Goal: Task Accomplishment & Management: Use online tool/utility

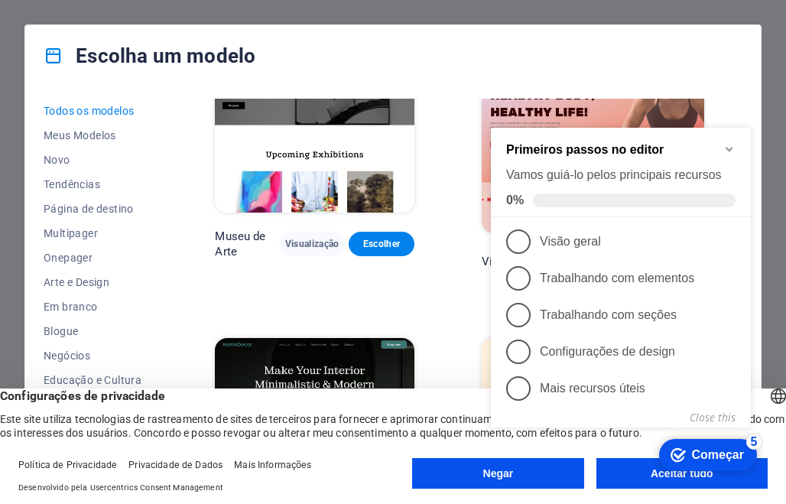
scroll to position [459, 0]
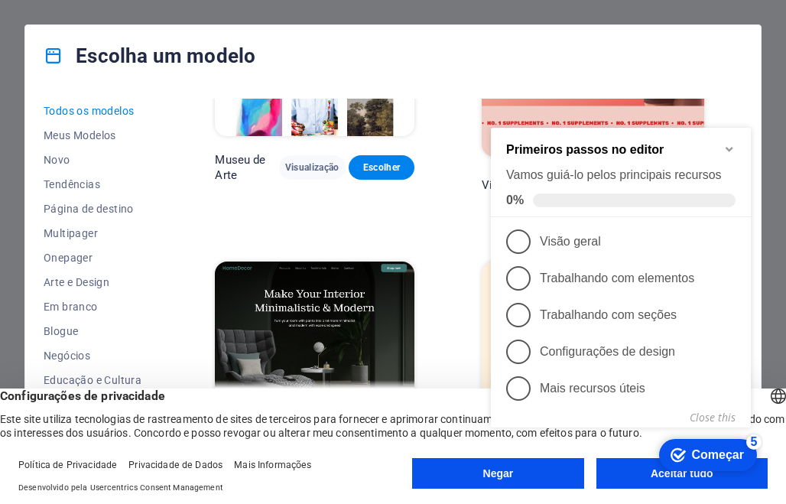
click at [733, 147] on icon "Minimize checklist" at bounding box center [729, 149] width 12 height 12
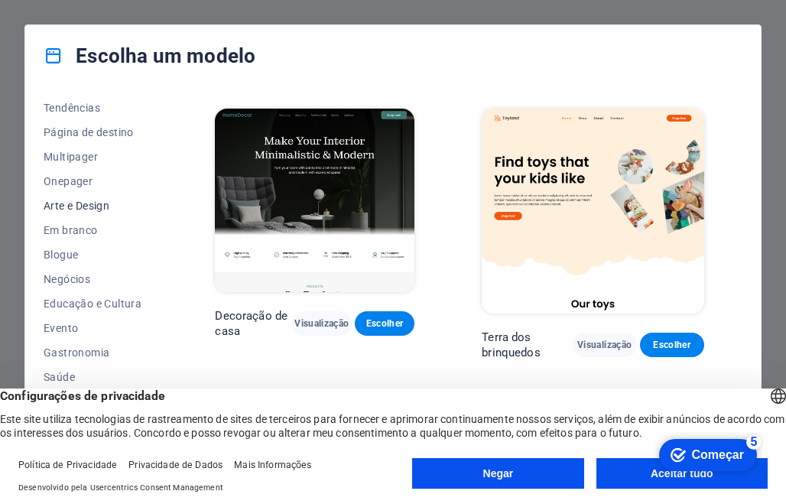
scroll to position [153, 0]
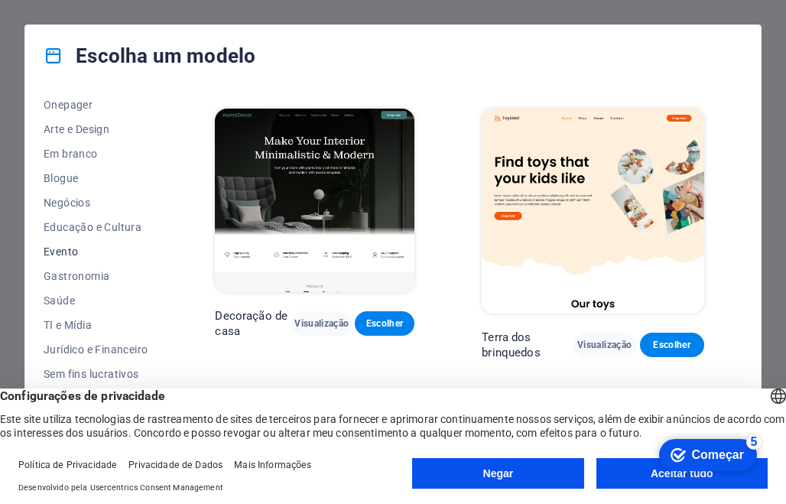
click at [53, 249] on font "Evento" at bounding box center [61, 251] width 34 height 12
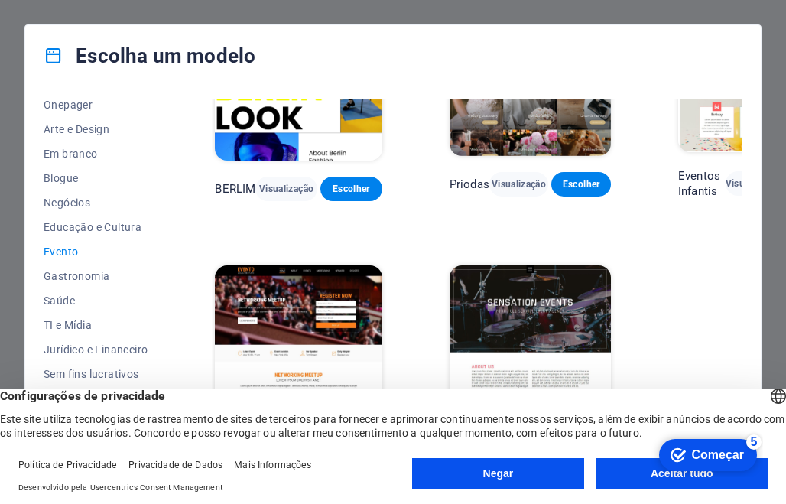
scroll to position [0, 0]
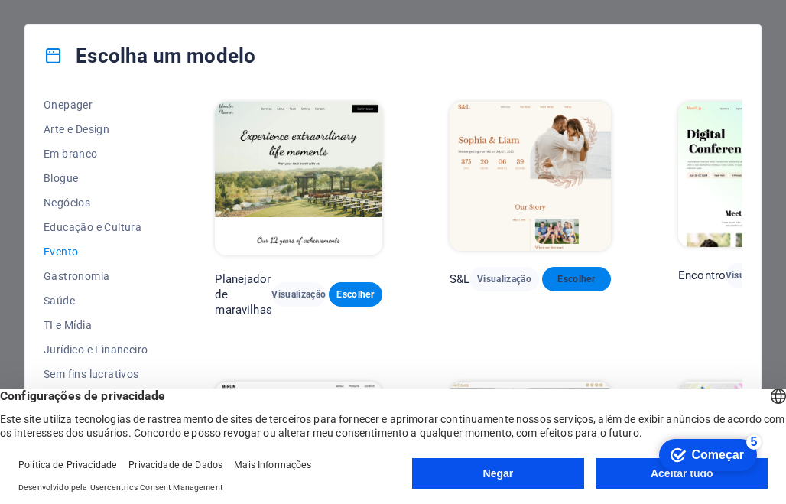
click at [592, 276] on font "Escolher" at bounding box center [575, 279] width 37 height 11
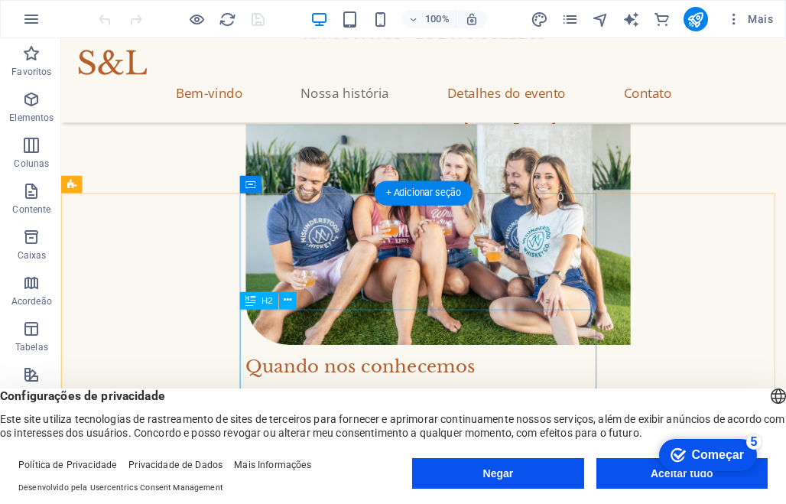
scroll to position [1605, 0]
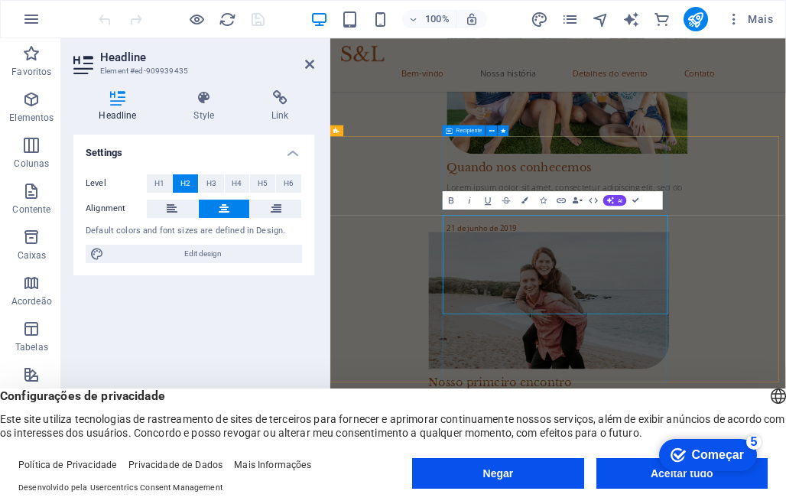
scroll to position [1596, 0]
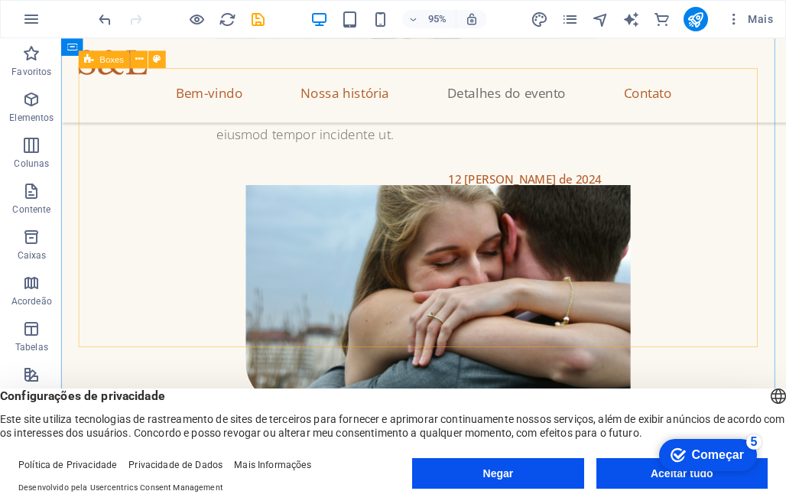
scroll to position [2369, 0]
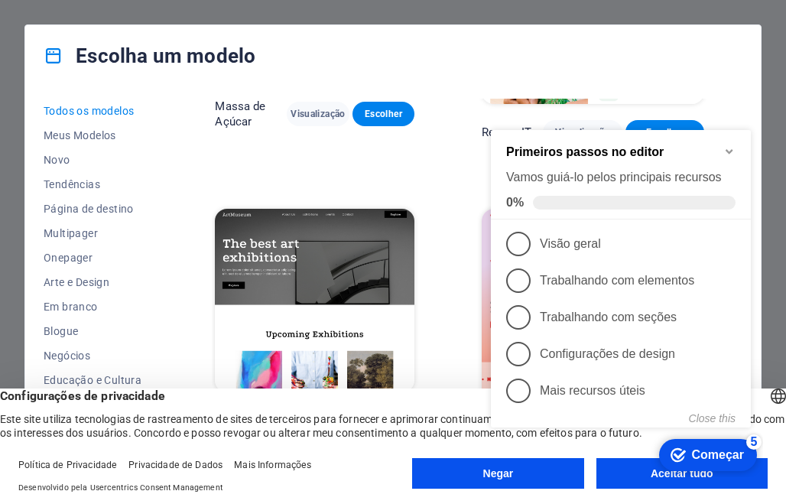
scroll to position [229, 0]
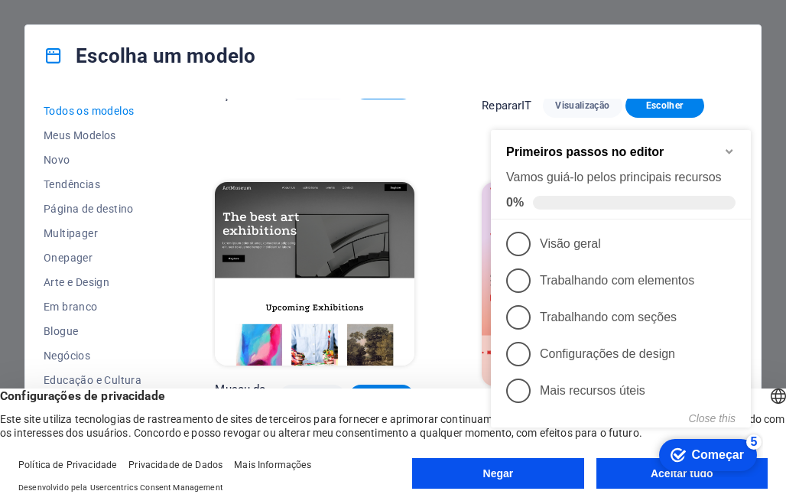
click at [728, 150] on icon "Minimize checklist" at bounding box center [728, 152] width 7 height 5
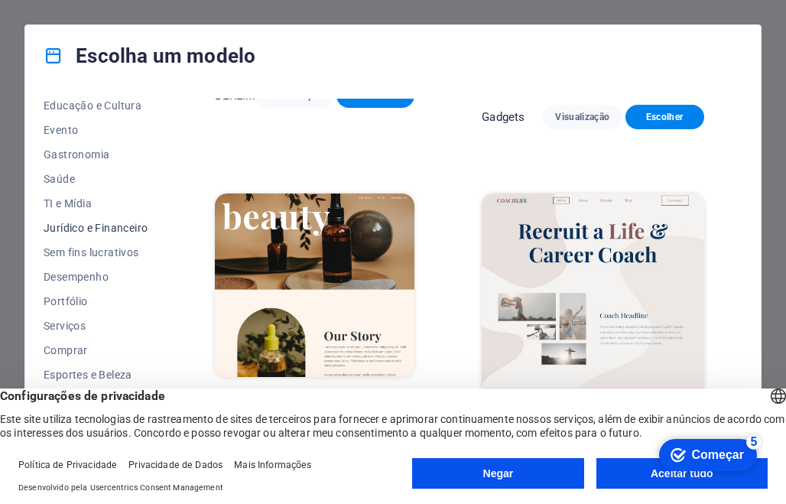
scroll to position [198, 0]
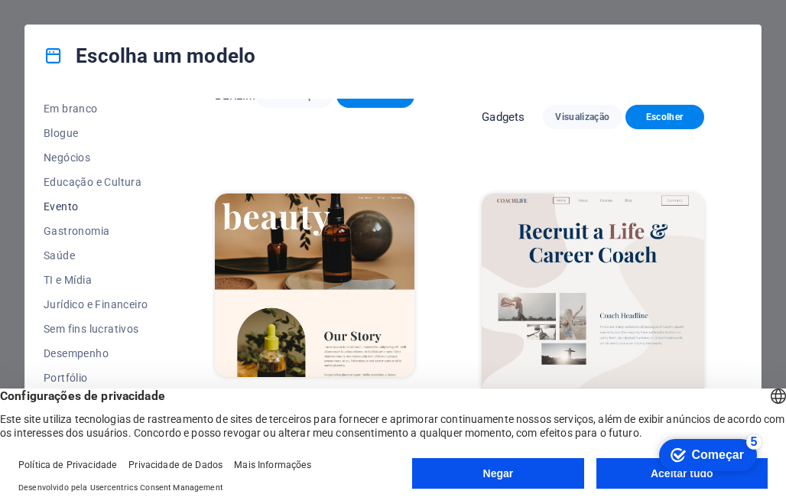
click at [73, 207] on font "Evento" at bounding box center [61, 206] width 34 height 12
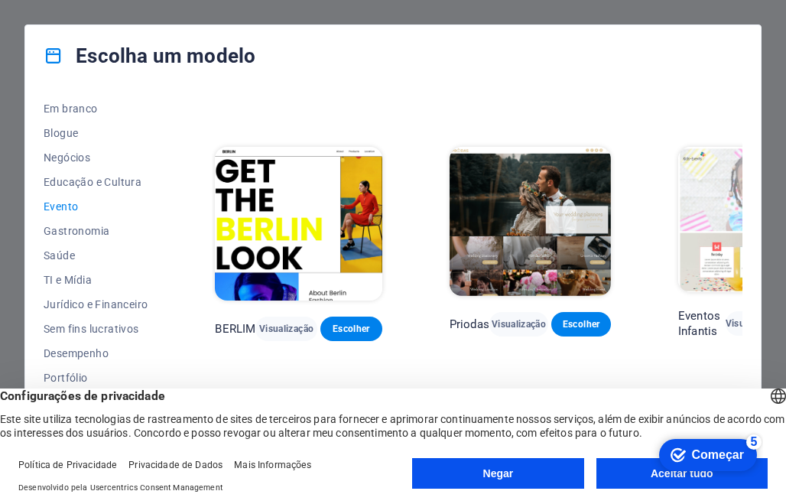
scroll to position [232, 0]
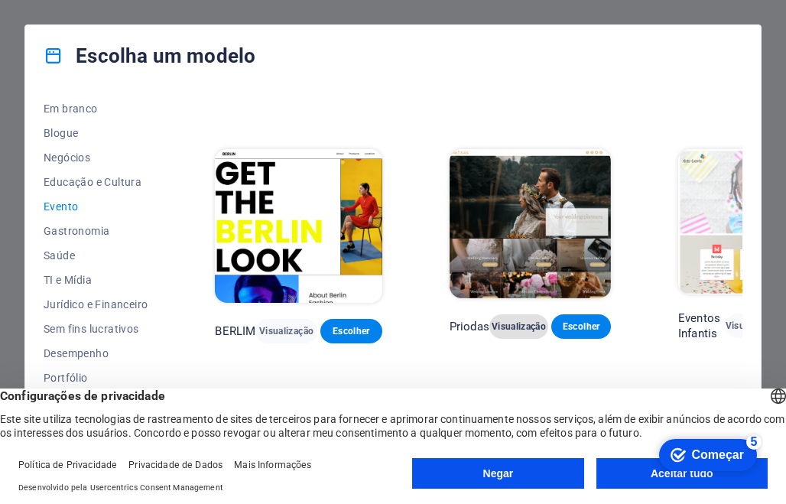
click at [504, 326] on font "Visualização" at bounding box center [518, 326] width 54 height 11
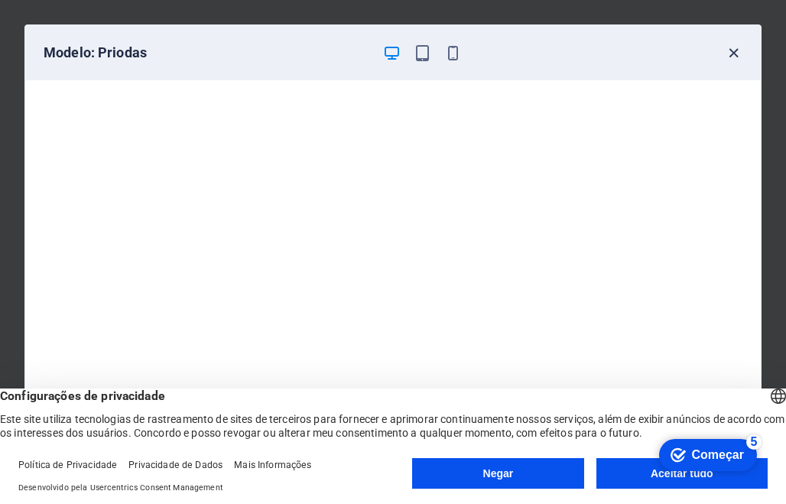
click at [733, 50] on icon "button" at bounding box center [734, 53] width 18 height 18
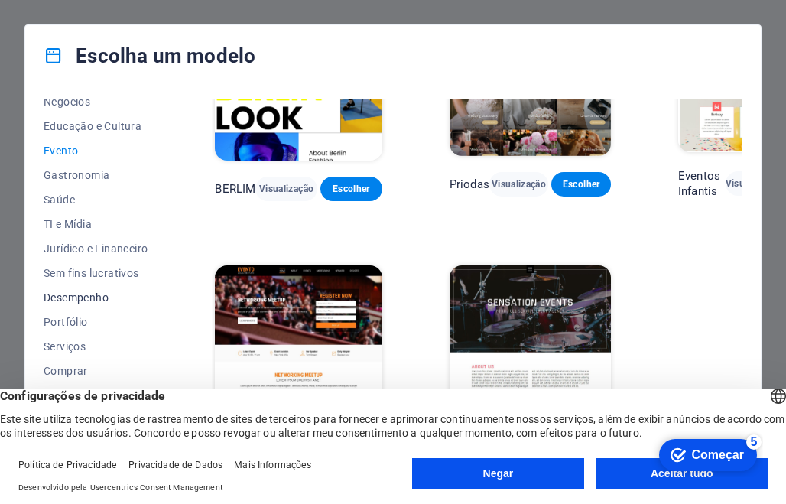
scroll to position [274, 0]
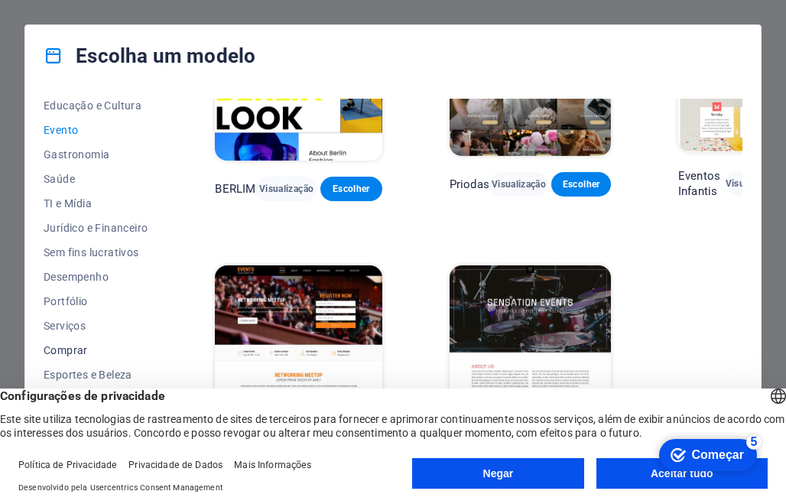
click at [70, 346] on font "Comprar" at bounding box center [66, 350] width 44 height 12
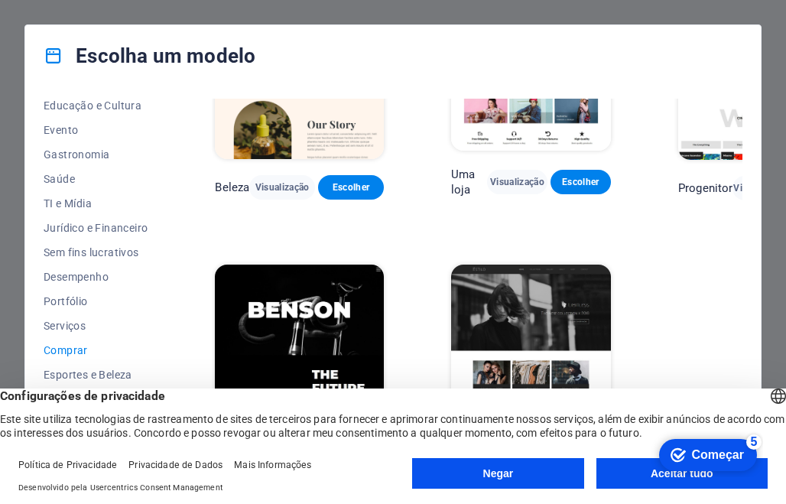
scroll to position [648, 0]
click at [62, 323] on font "Serviços" at bounding box center [65, 325] width 42 height 12
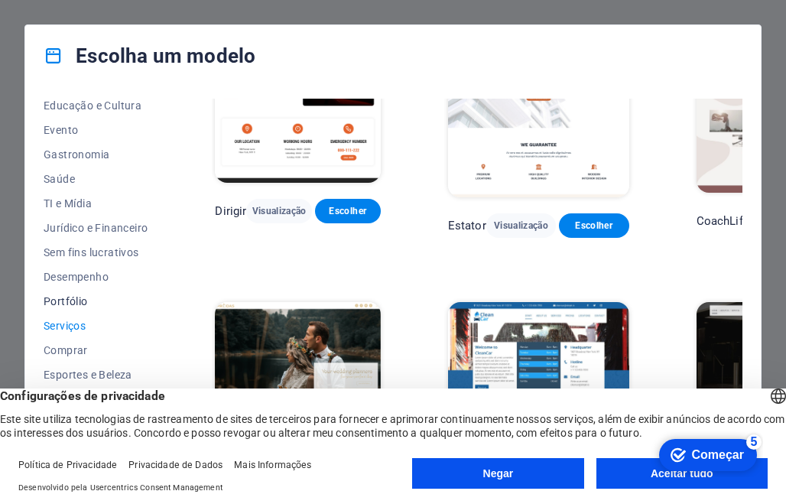
click at [61, 303] on font "Portfólio" at bounding box center [66, 301] width 44 height 12
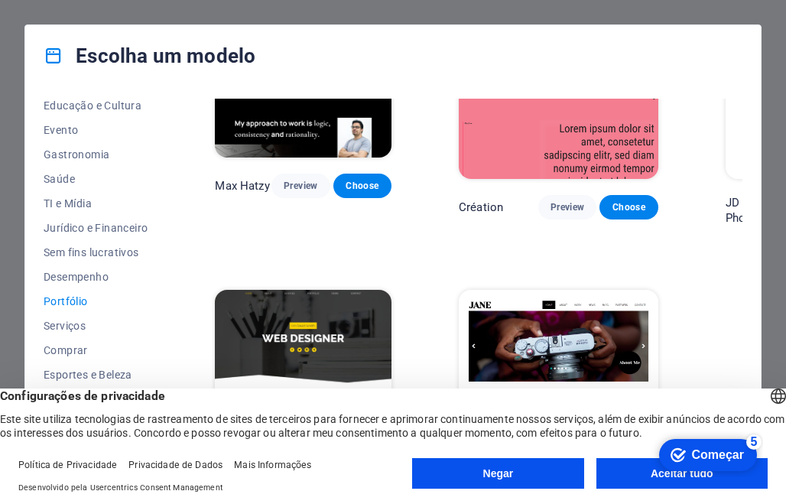
scroll to position [400, 0]
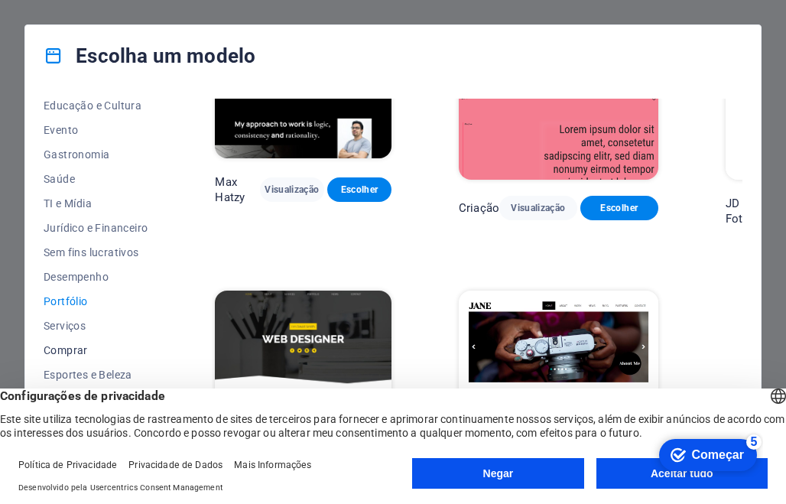
click at [69, 345] on font "Comprar" at bounding box center [66, 350] width 44 height 12
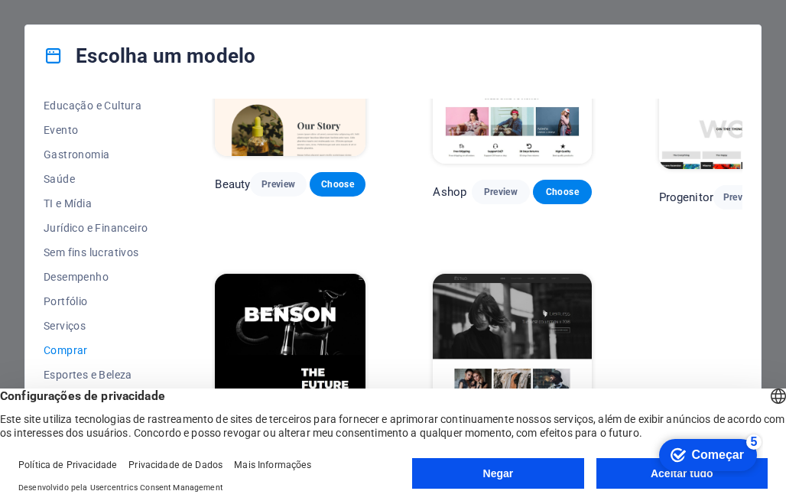
scroll to position [648, 0]
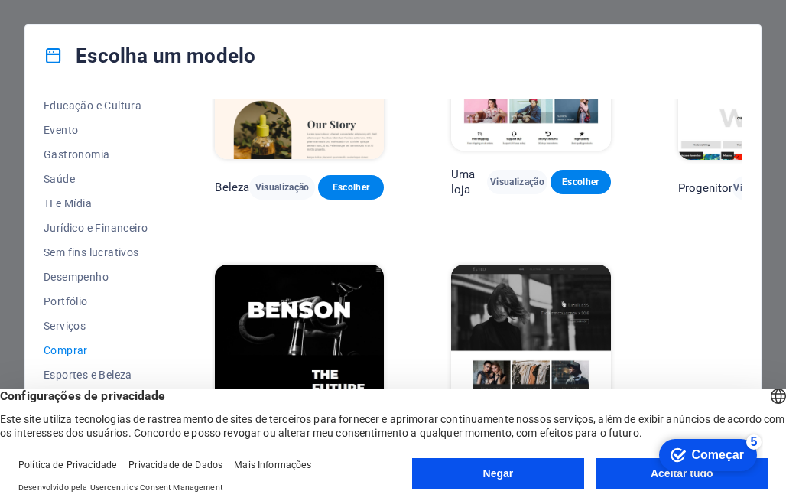
click at [713, 452] on font "Começar" at bounding box center [718, 454] width 52 height 13
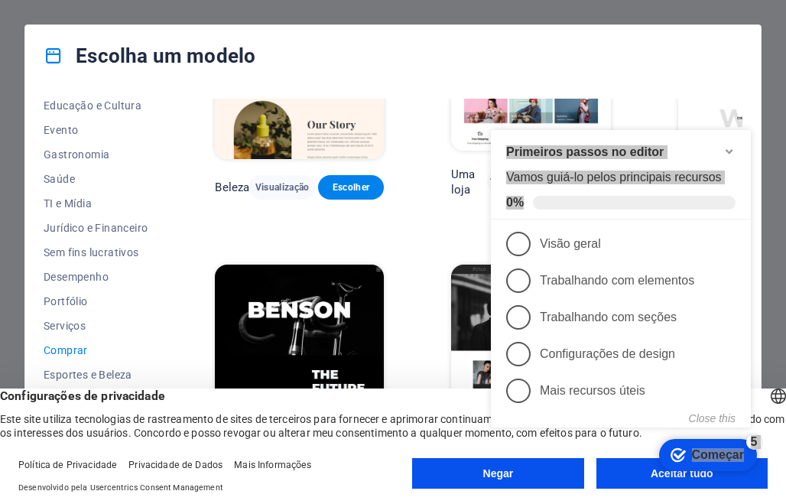
drag, startPoint x: 522, startPoint y: 250, endPoint x: 278, endPoint y: 334, distance: 257.9
click at [485, 334] on html "checkmark Começar 5 Primeiros passos no editor Vamos guiá-lo pelos principais r…" at bounding box center [624, 295] width 278 height 364
click at [773, 66] on div "Escolha um modelo Todos os modelos Meus Modelos Novo Tendências Página de desti…" at bounding box center [393, 252] width 786 height 504
